Goal: Task Accomplishment & Management: Manage account settings

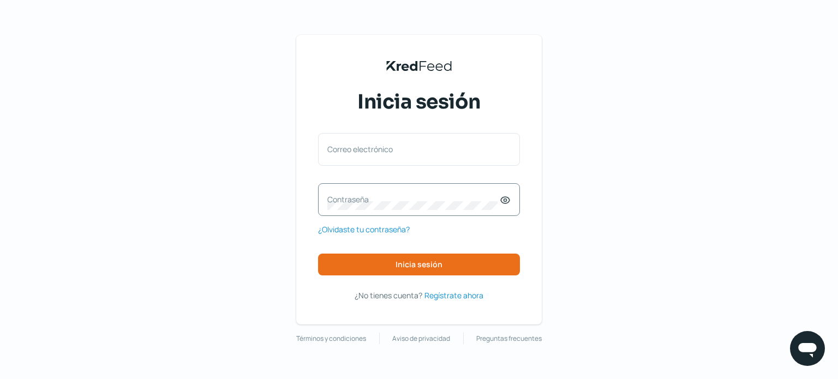
click at [365, 200] on label "Contraseña" at bounding box center [414, 199] width 172 height 10
click at [373, 148] on label "Correo electrónico" at bounding box center [414, 149] width 172 height 10
click at [373, 150] on input "Correo electrónico" at bounding box center [419, 155] width 183 height 10
type input "[EMAIL_ADDRESS][DOMAIN_NAME]"
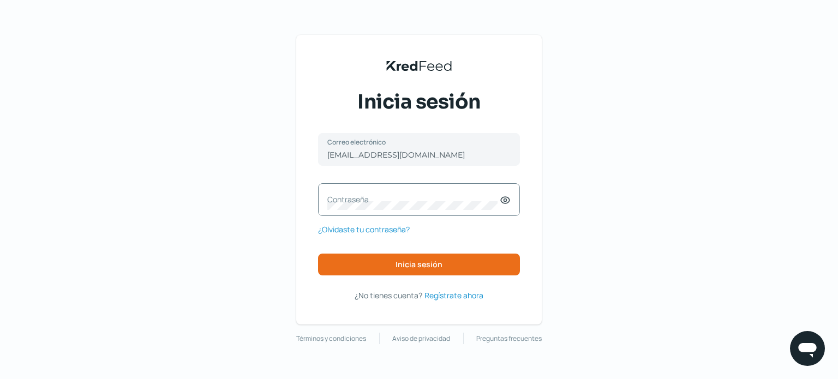
click at [341, 197] on label "Contraseña" at bounding box center [414, 199] width 172 height 10
click at [427, 265] on span "Inicia sesión" at bounding box center [419, 265] width 47 height 8
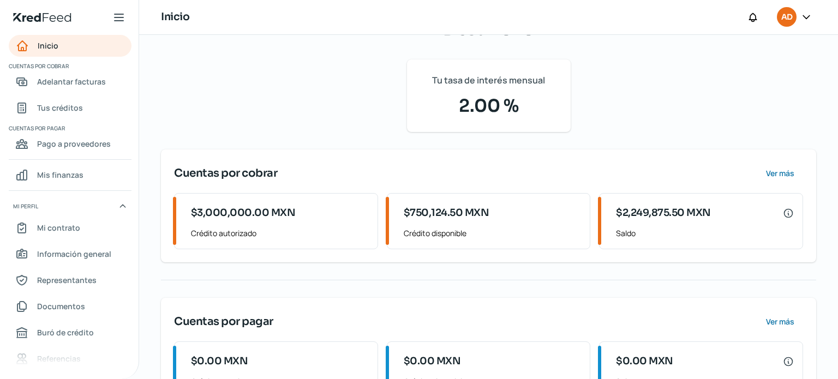
scroll to position [82, 0]
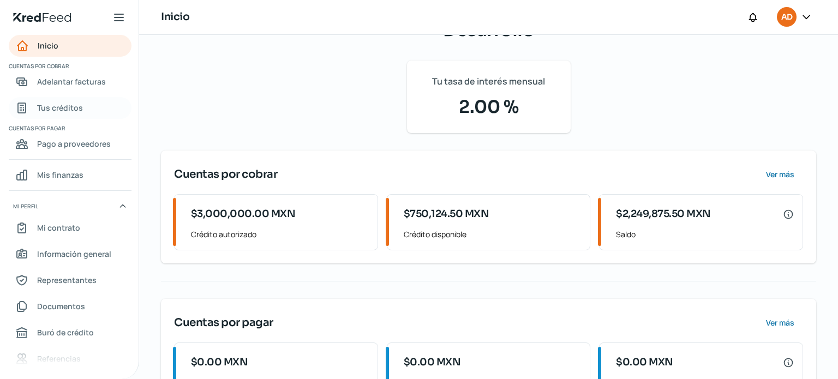
click at [69, 106] on span "Tus créditos" at bounding box center [60, 108] width 46 height 14
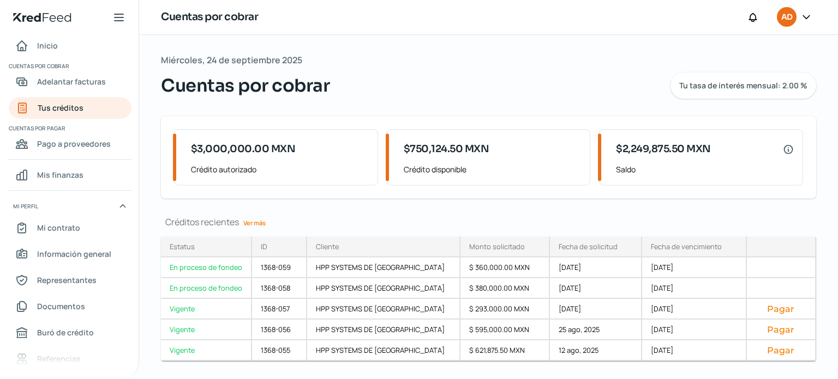
click at [806, 16] on icon at bounding box center [806, 16] width 11 height 11
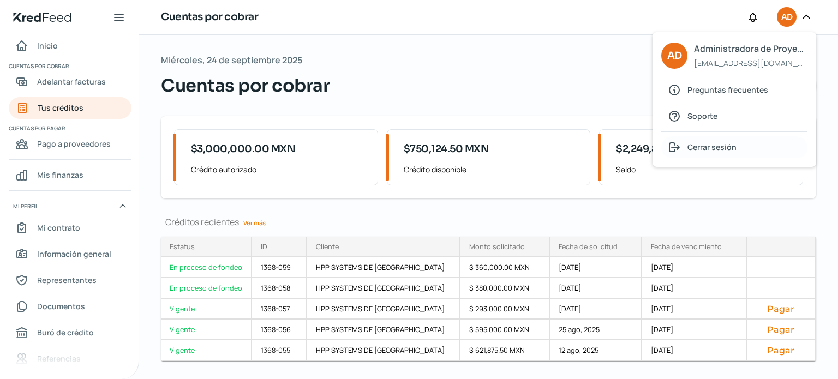
click at [698, 149] on span "Cerrar sesión" at bounding box center [712, 147] width 49 height 14
